Goal: Task Accomplishment & Management: Manage account settings

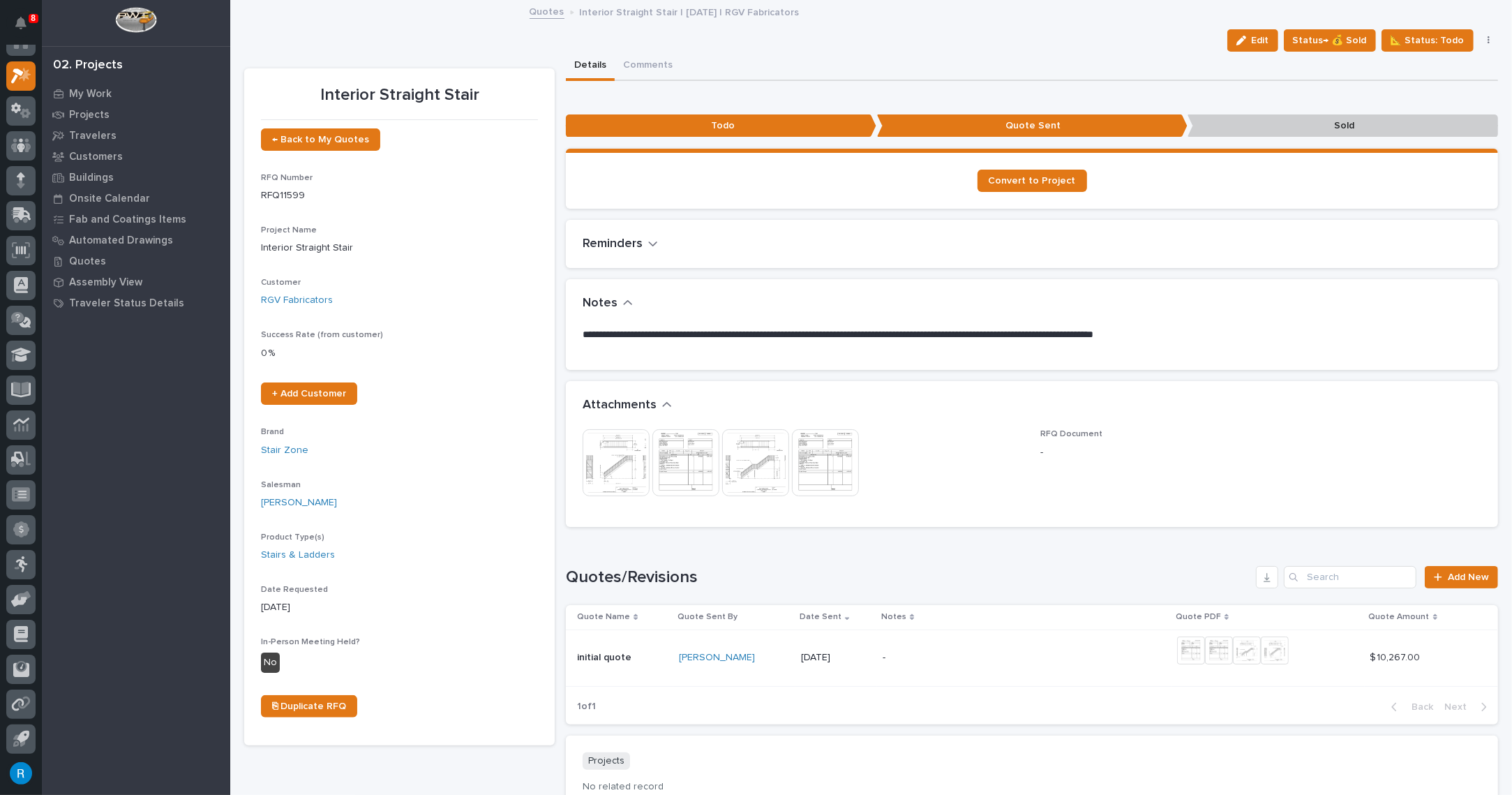
click at [649, 241] on icon "button" at bounding box center [653, 244] width 8 height 5
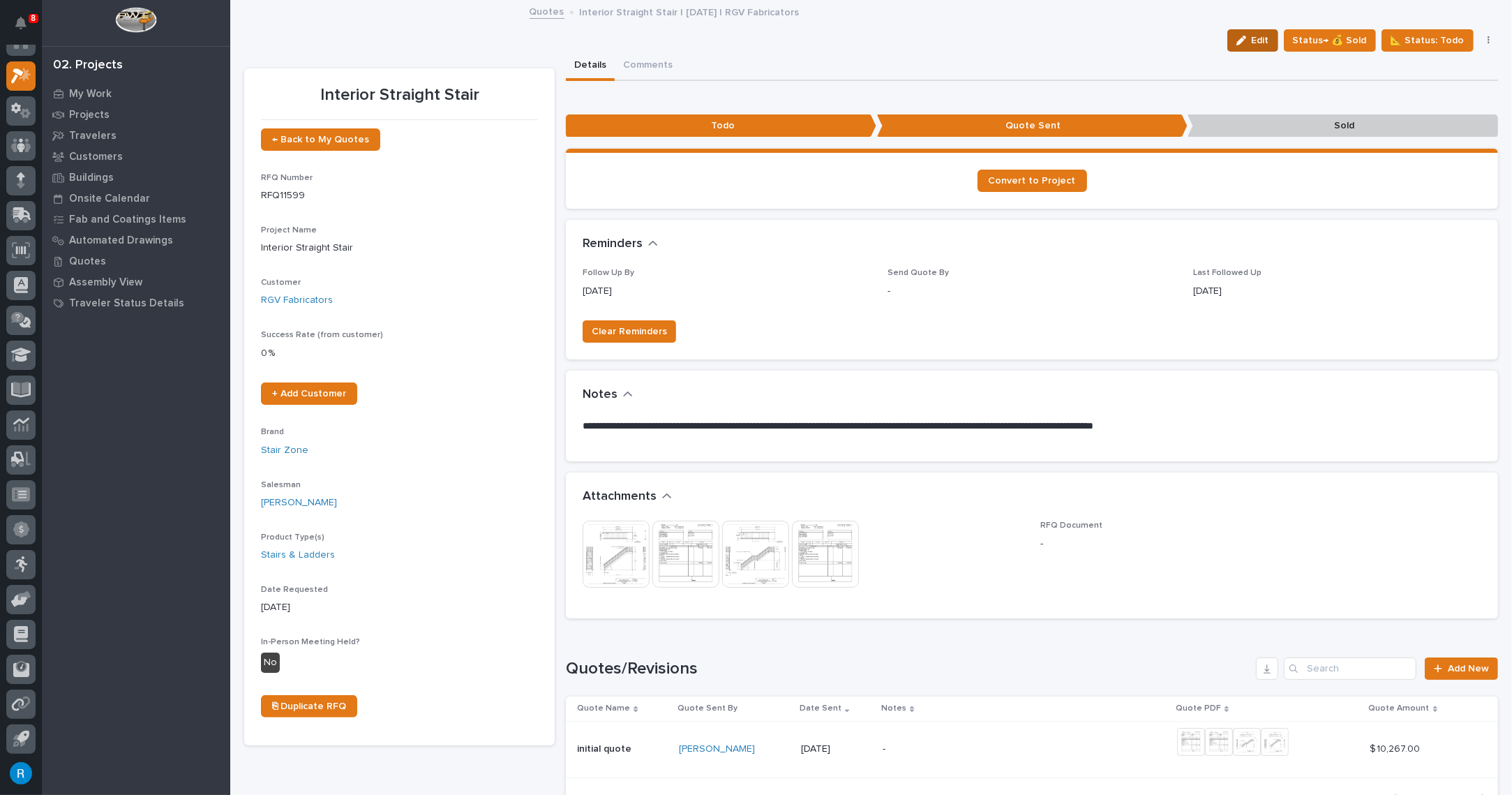
click at [1259, 42] on span "Edit" at bounding box center [1260, 40] width 17 height 12
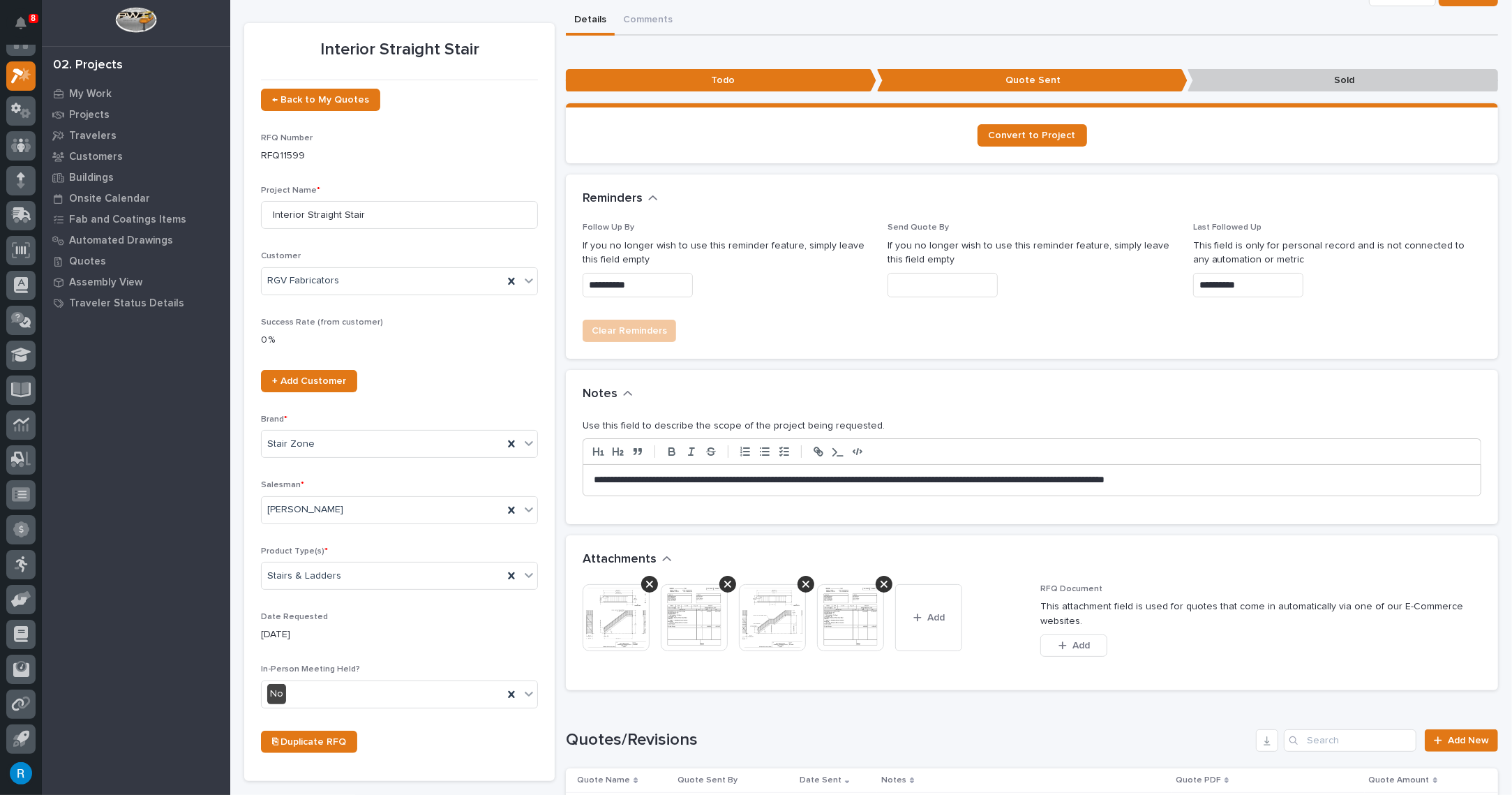
scroll to position [63, 0]
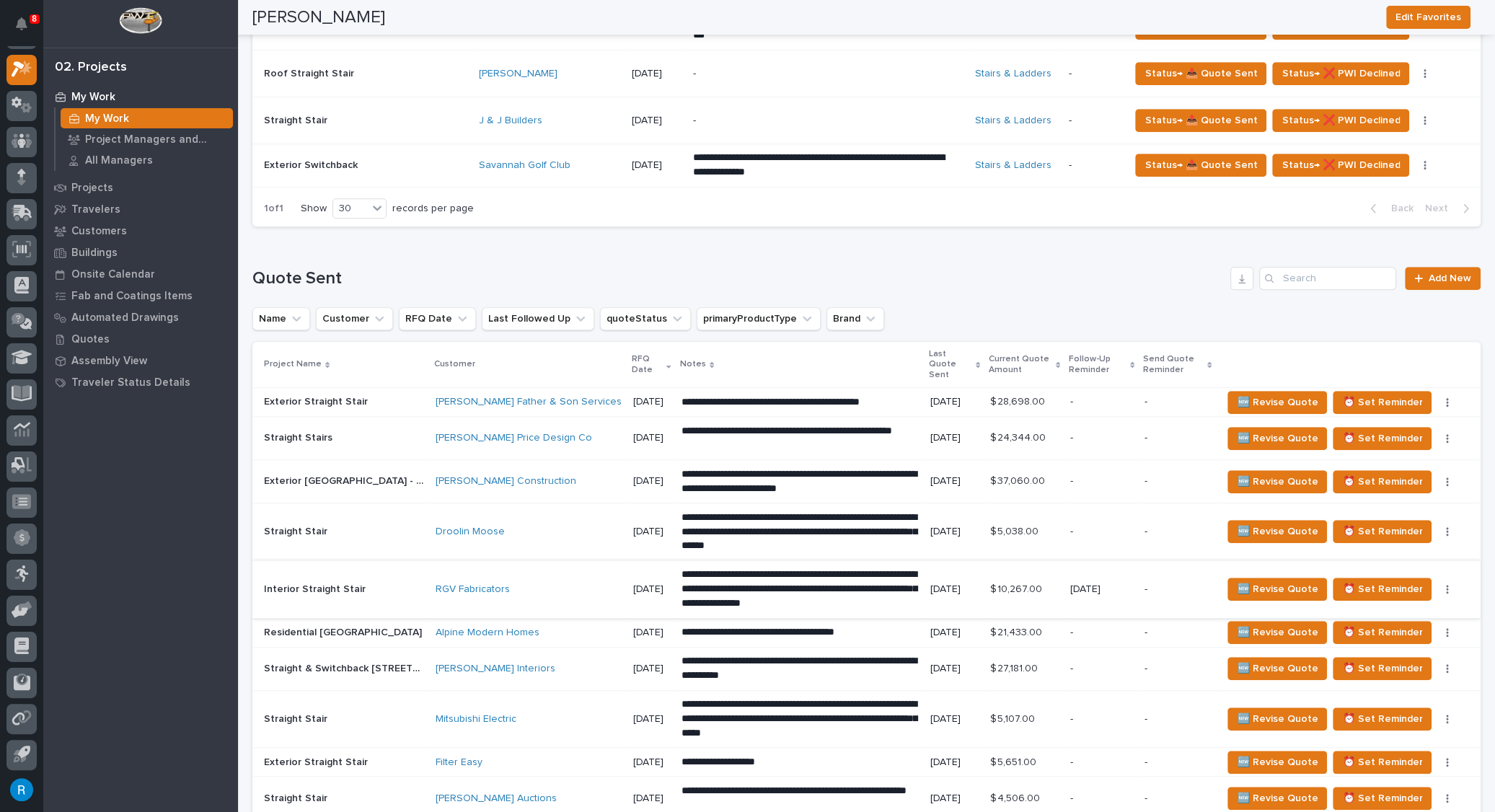
scroll to position [1114, 0]
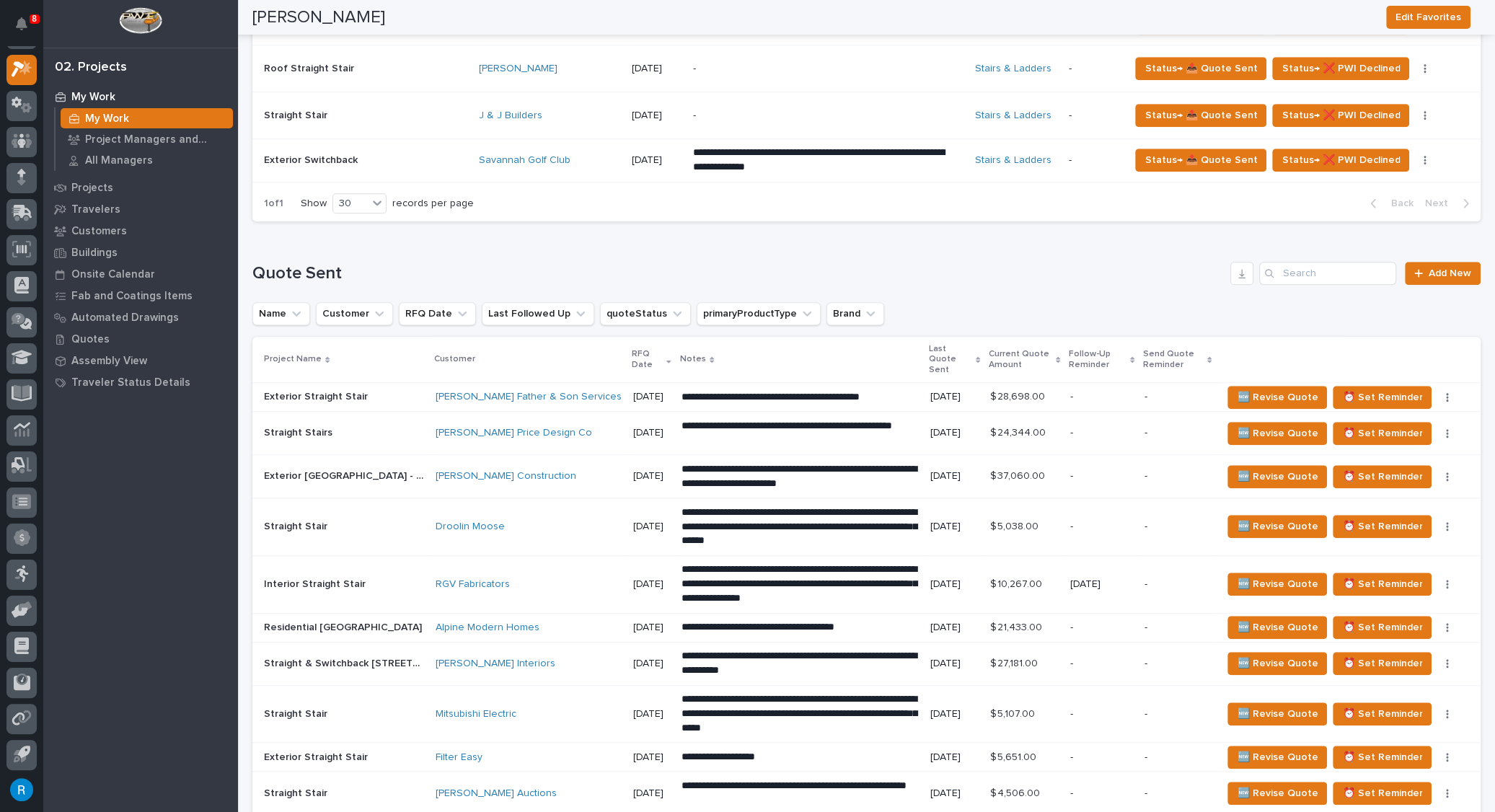
click at [522, 578] on div "RGV Fabricators" at bounding box center [528, 584] width 186 height 13
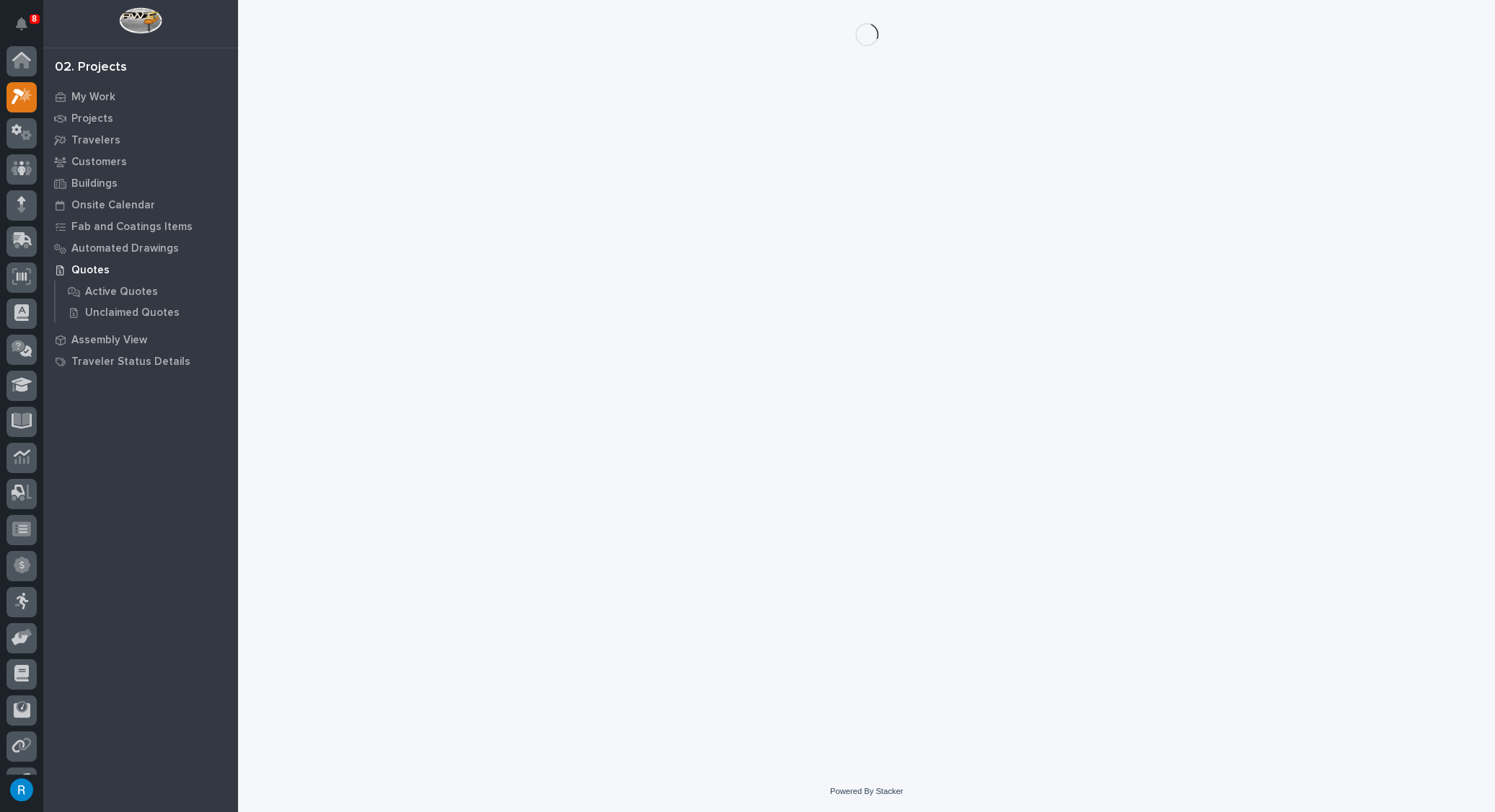
scroll to position [28, 0]
